Goal: Information Seeking & Learning: Learn about a topic

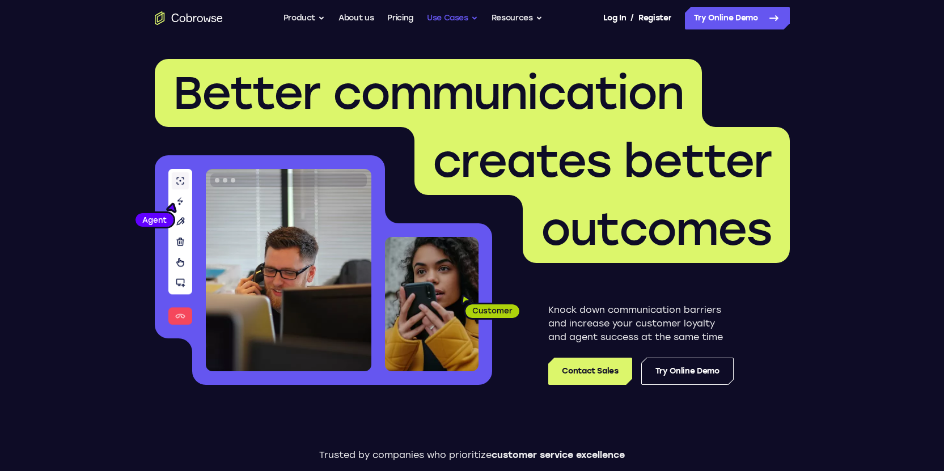
click at [462, 16] on button "Use Cases" at bounding box center [452, 18] width 51 height 23
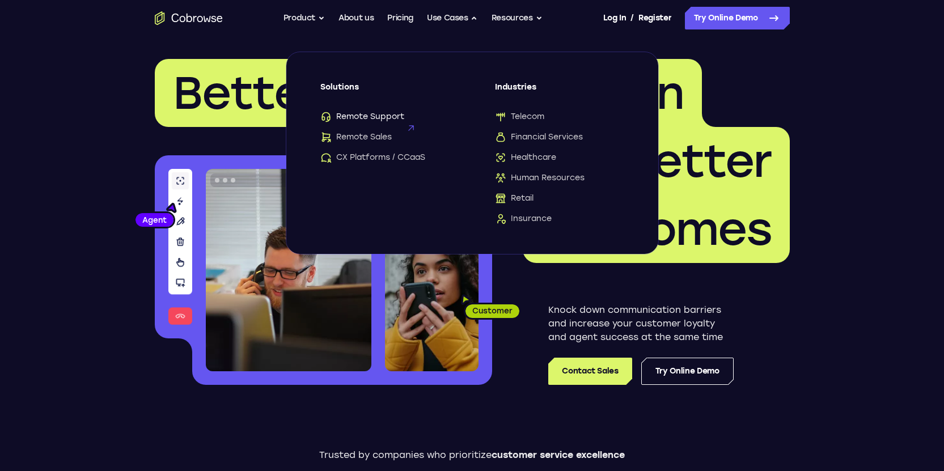
click at [376, 119] on span "Remote Support" at bounding box center [362, 116] width 84 height 11
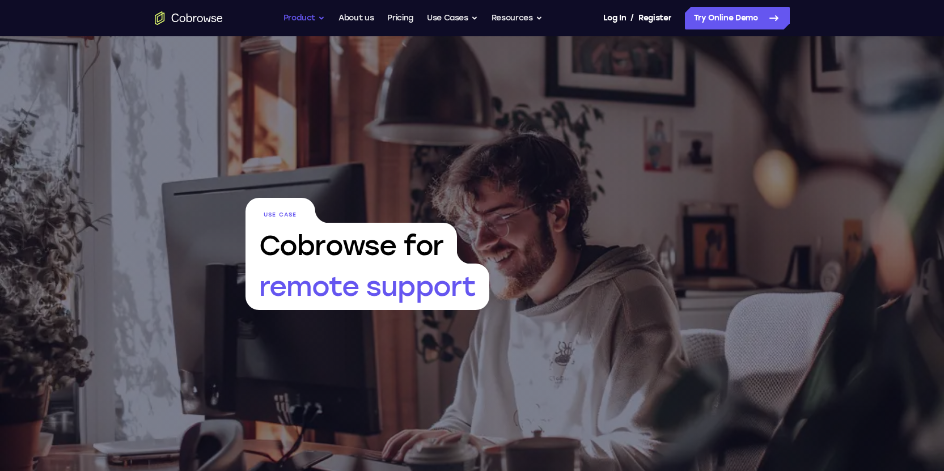
click at [301, 22] on button "Product" at bounding box center [305, 18] width 42 height 23
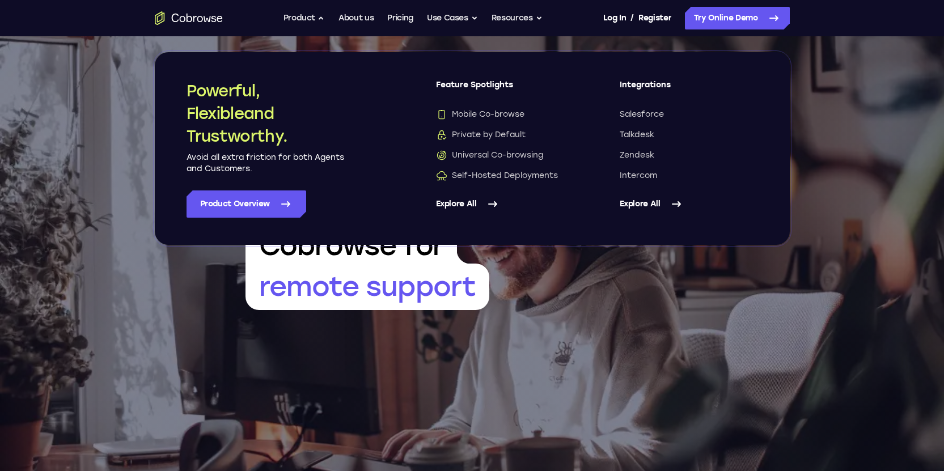
click at [465, 206] on link "Explore All" at bounding box center [505, 204] width 138 height 27
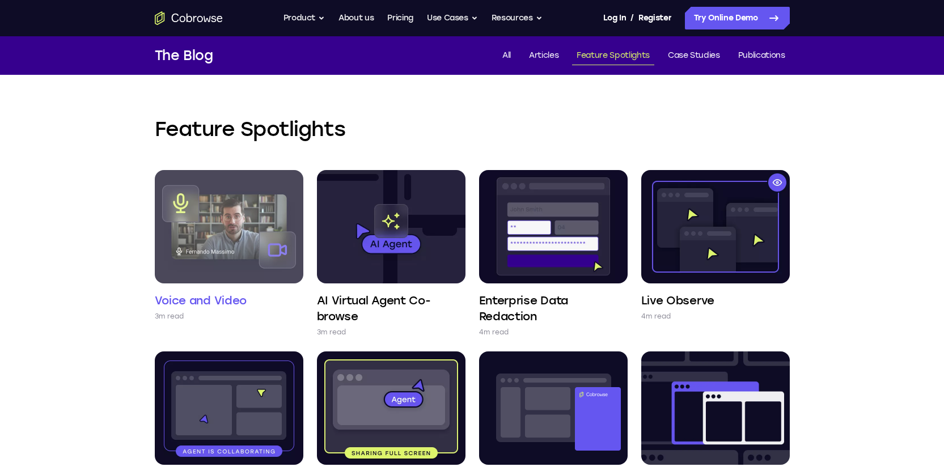
click at [224, 223] on img at bounding box center [229, 226] width 149 height 113
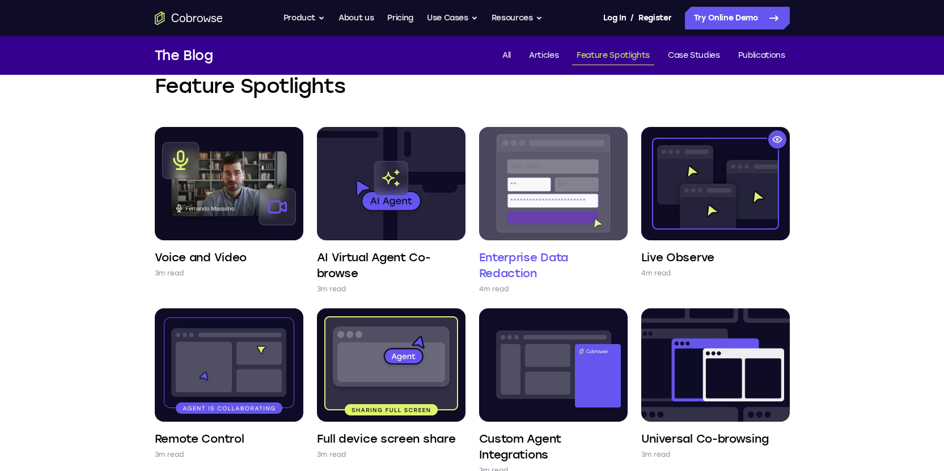
scroll to position [54, 0]
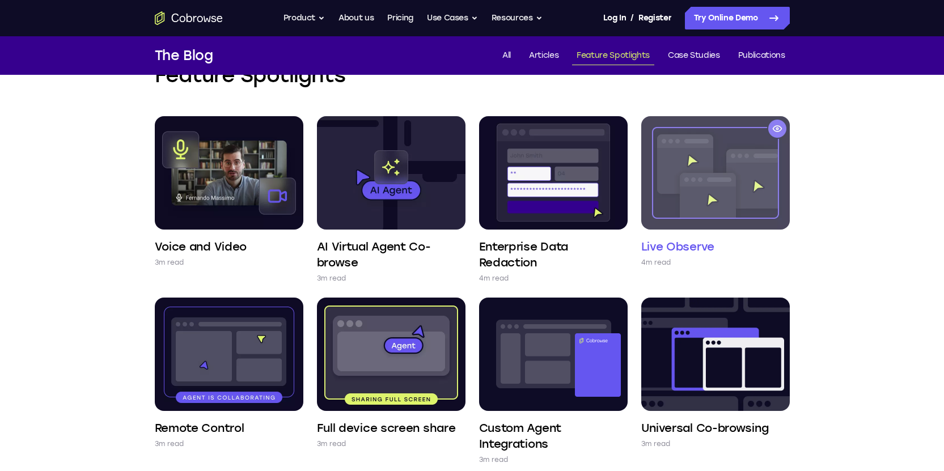
click at [726, 177] on img at bounding box center [716, 172] width 149 height 113
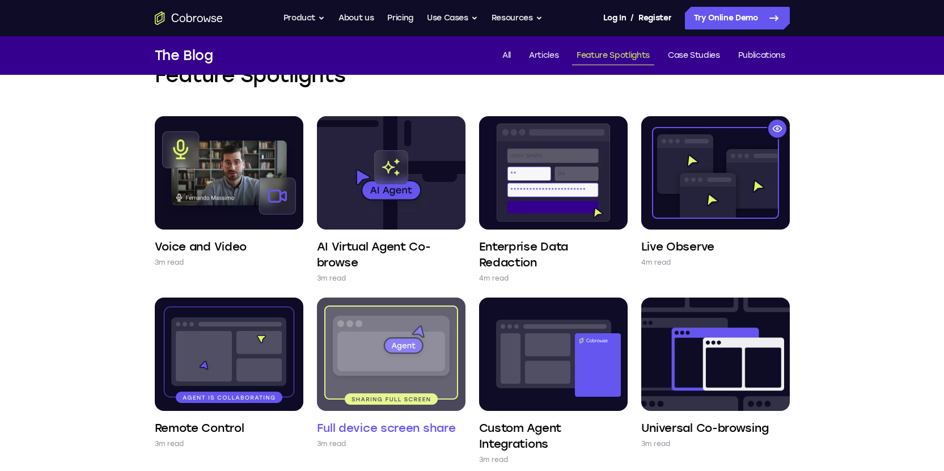
click at [394, 361] on img at bounding box center [391, 354] width 149 height 113
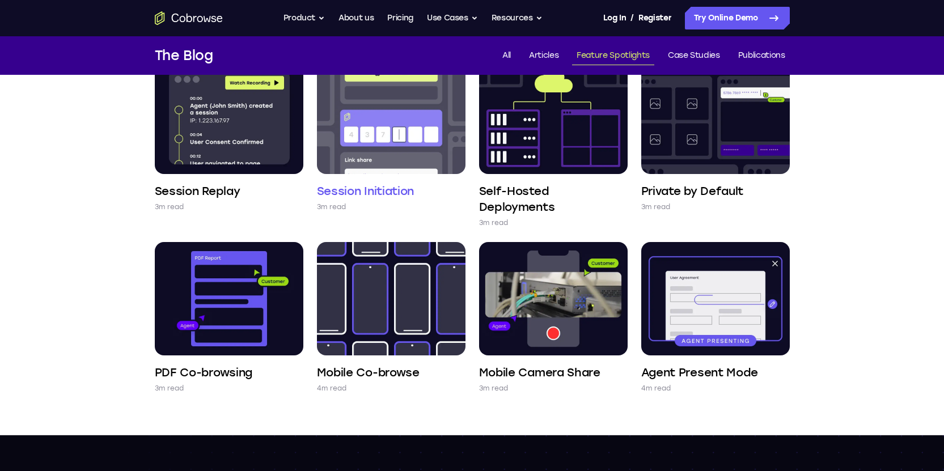
scroll to position [486, 0]
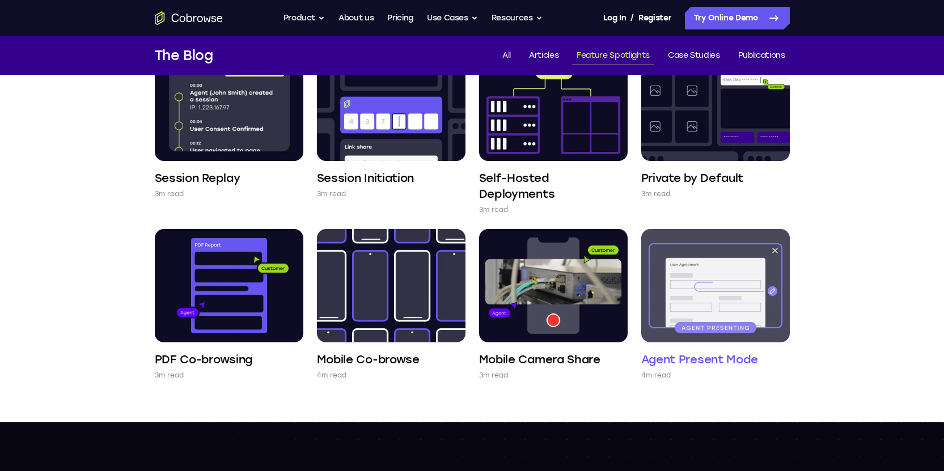
click at [723, 305] on img at bounding box center [716, 285] width 149 height 113
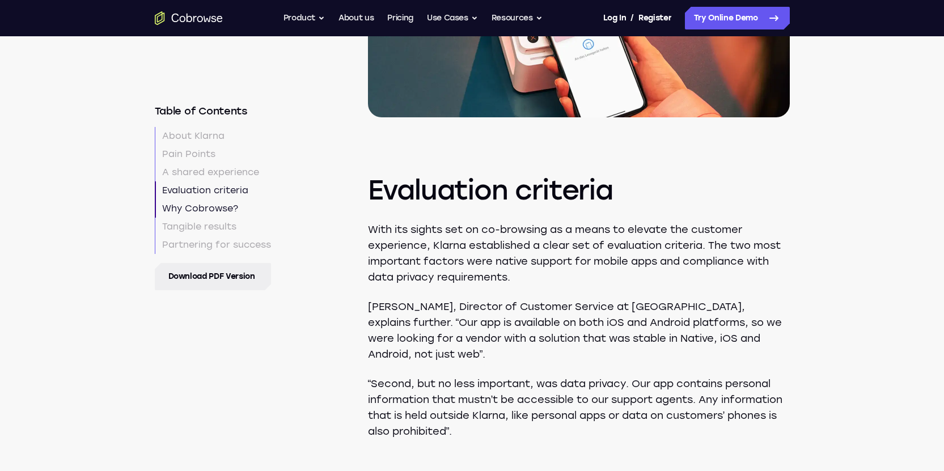
scroll to position [1809, 0]
click at [211, 212] on link "Why Cobrowse?" at bounding box center [213, 209] width 116 height 18
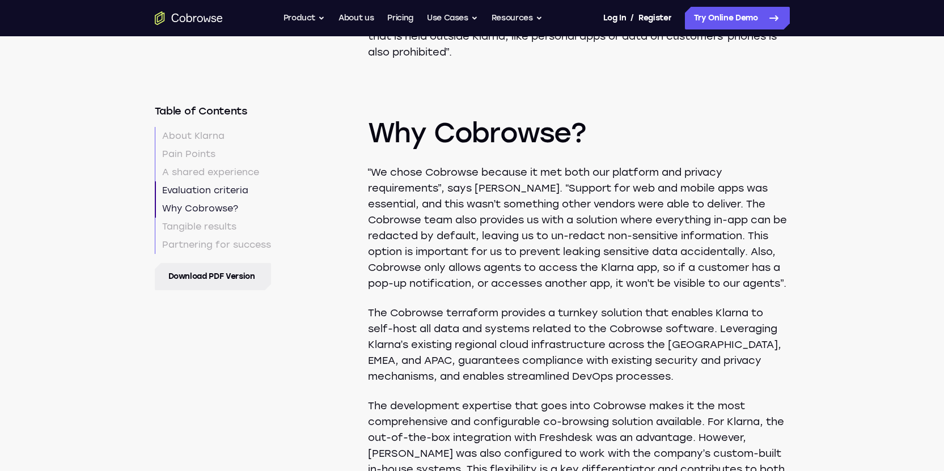
scroll to position [2203, 0]
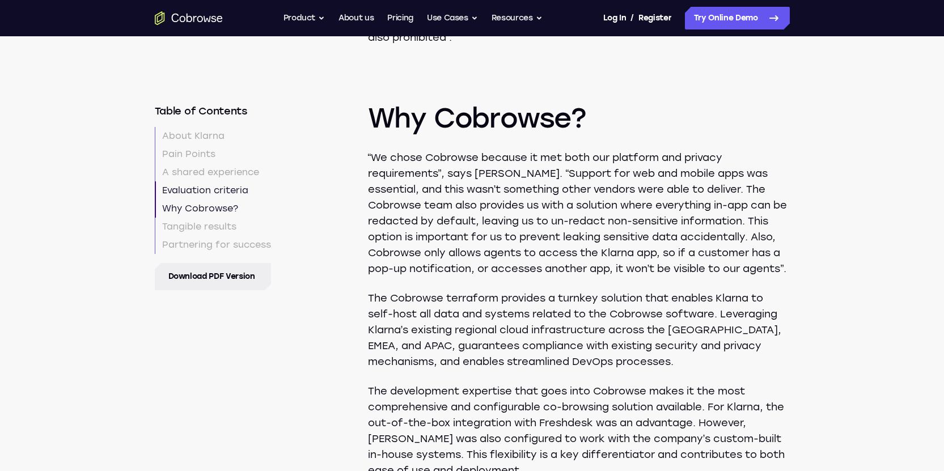
click at [593, 226] on p "“We chose Cobrowse because it met both our platform and privacy requirements”, …" at bounding box center [579, 213] width 422 height 127
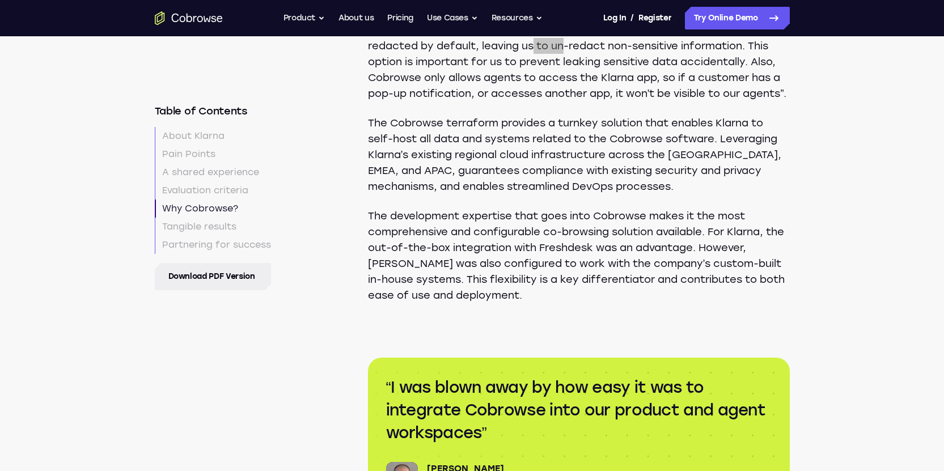
scroll to position [2382, 0]
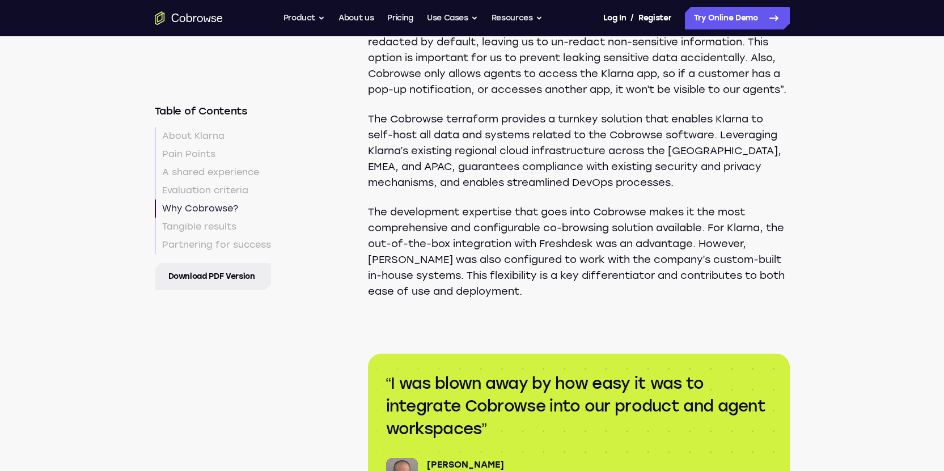
click at [550, 232] on p "The development expertise that goes into Cobrowse makes it the most comprehensi…" at bounding box center [579, 251] width 422 height 95
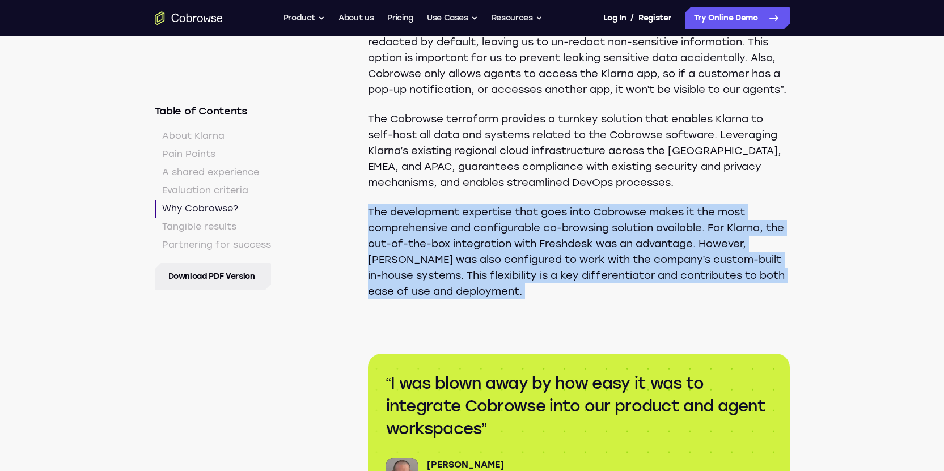
click at [550, 232] on p "The development expertise that goes into Cobrowse makes it the most comprehensi…" at bounding box center [579, 251] width 422 height 95
click at [422, 260] on p "The development expertise that goes into Cobrowse makes it the most comprehensi…" at bounding box center [579, 251] width 422 height 95
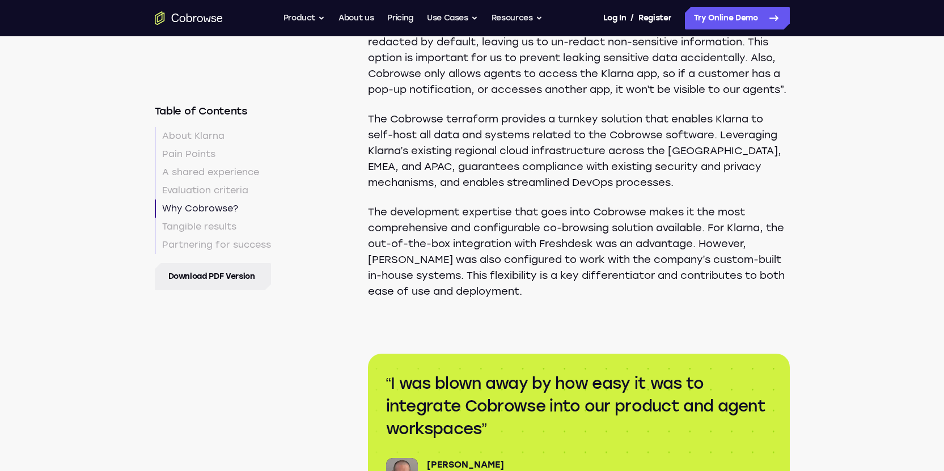
click at [507, 262] on p "The development expertise that goes into Cobrowse makes it the most comprehensi…" at bounding box center [579, 251] width 422 height 95
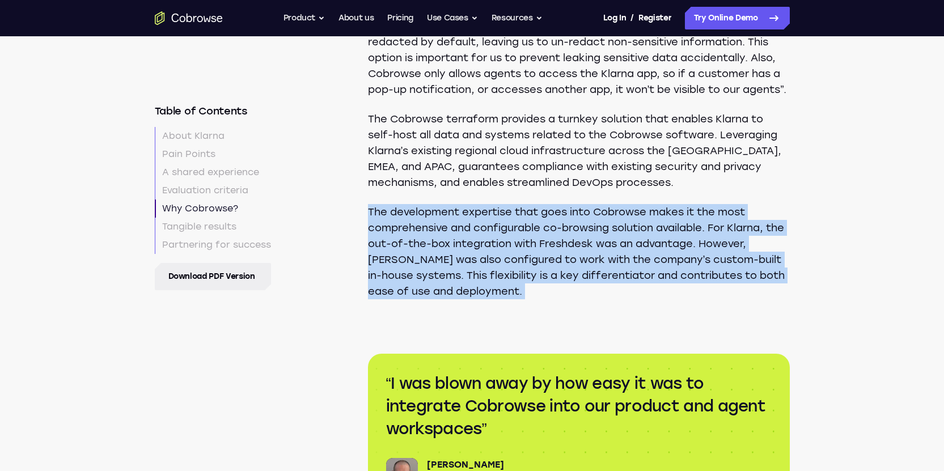
click at [507, 262] on p "The development expertise that goes into Cobrowse makes it the most comprehensi…" at bounding box center [579, 251] width 422 height 95
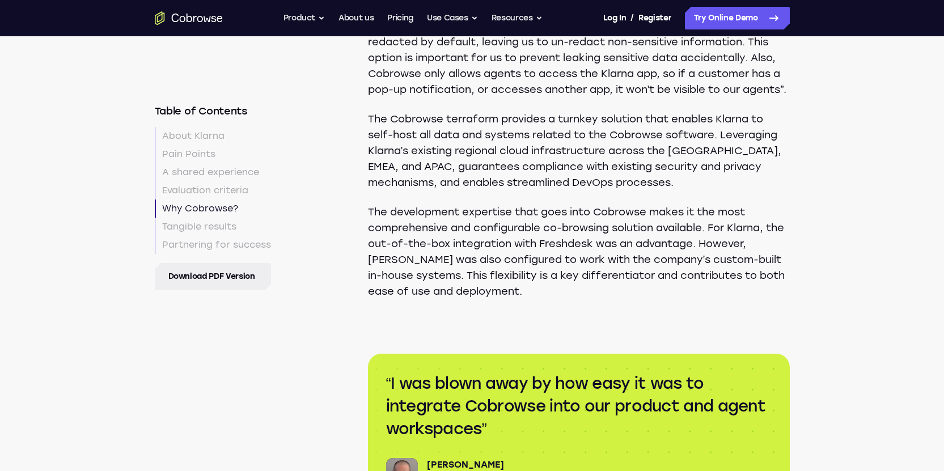
click at [607, 267] on p "The development expertise that goes into Cobrowse makes it the most comprehensi…" at bounding box center [579, 251] width 422 height 95
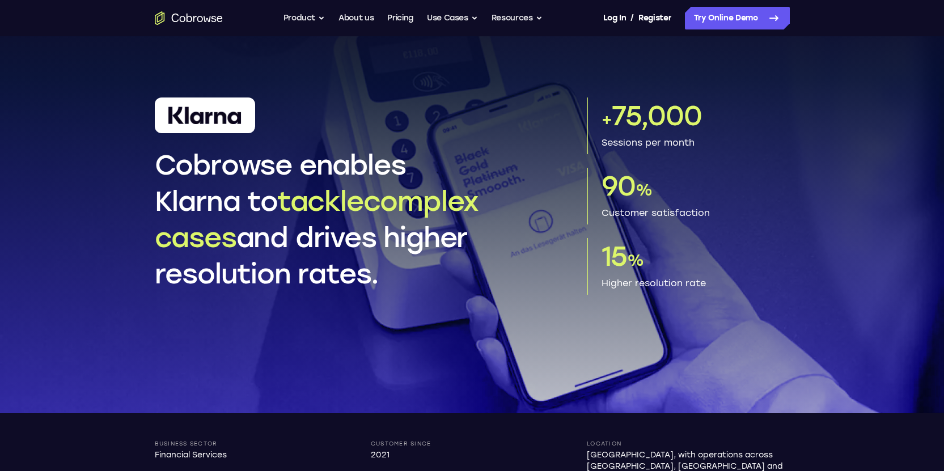
scroll to position [53, 0]
